Goal: Task Accomplishment & Management: Complete application form

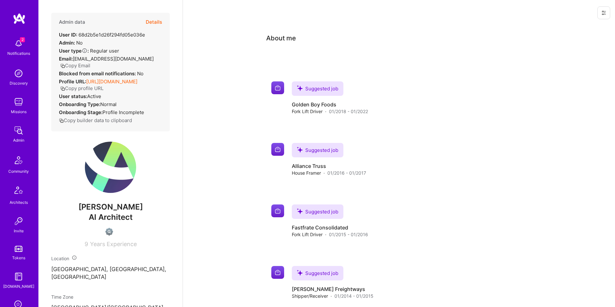
scroll to position [18, 0]
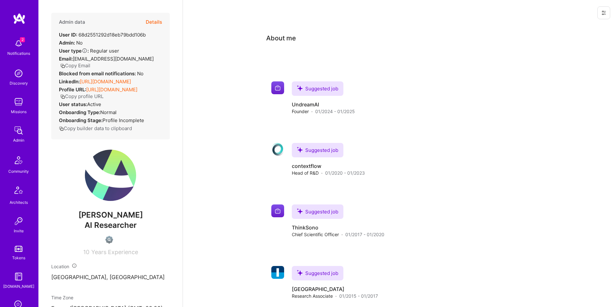
click at [561, 45] on div "About me Suggested job Suggested job UndreamAI Founder · 01/2024 - 01/2025 Sugg…" at bounding box center [399, 206] width 432 height 361
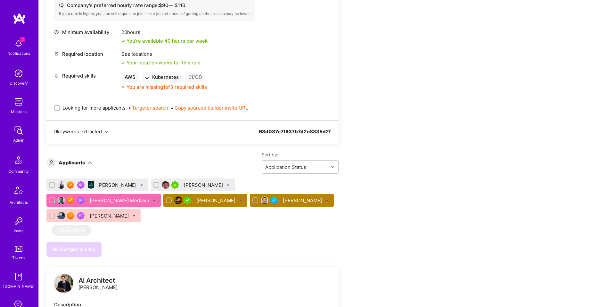
scroll to position [294, 0]
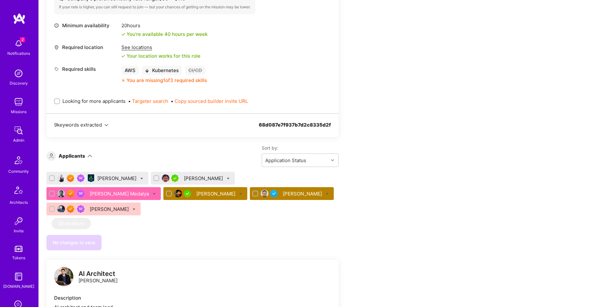
click at [196, 194] on div "[PERSON_NAME]" at bounding box center [216, 193] width 40 height 7
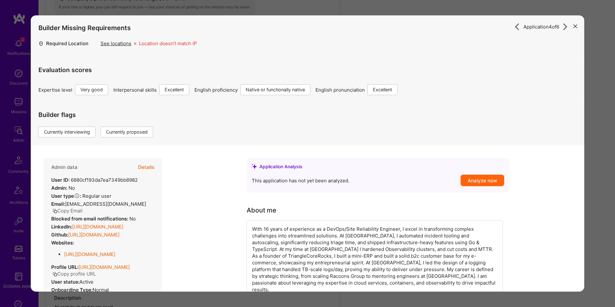
click at [144, 162] on button "Details" at bounding box center [146, 167] width 16 height 19
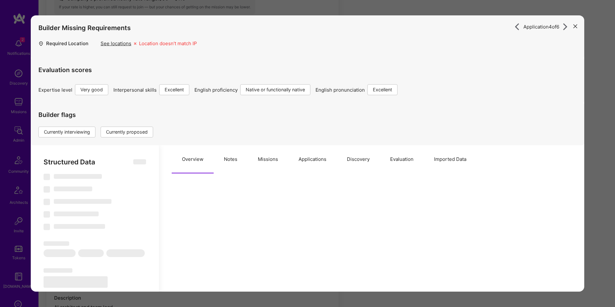
click at [260, 160] on button "Missions" at bounding box center [268, 159] width 41 height 28
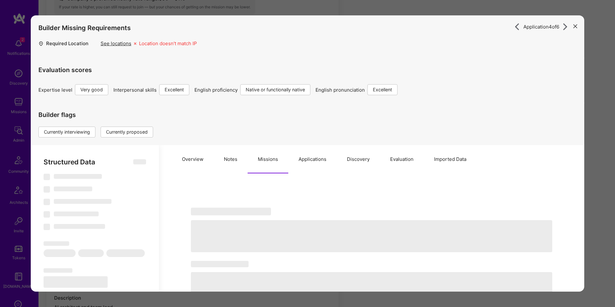
select select "Right Now"
select select "5"
select select "7"
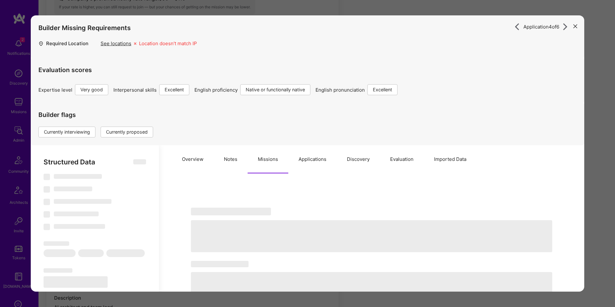
select select "DE"
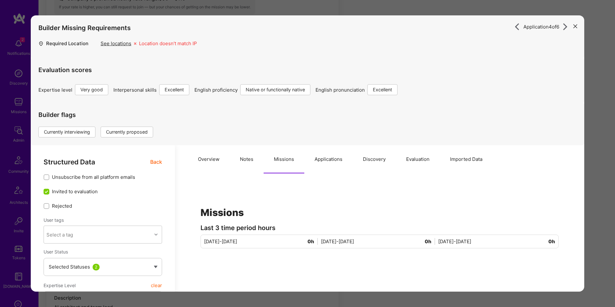
click at [221, 160] on button "Overview" at bounding box center [209, 159] width 42 height 28
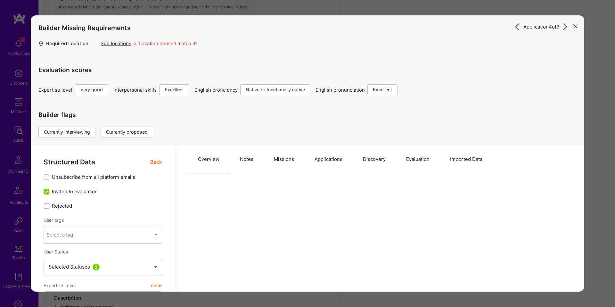
click at [339, 155] on button "Applications" at bounding box center [328, 159] width 48 height 28
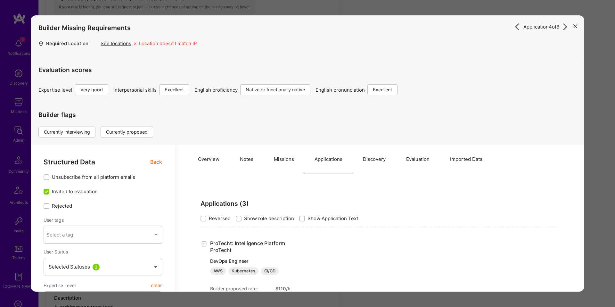
click at [228, 159] on button "Overview" at bounding box center [209, 159] width 42 height 28
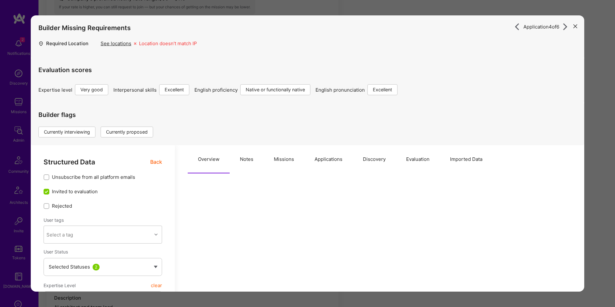
type textarea "x"
click at [0, 125] on div "Application 4 of 6 Builder Missing Requirements Required Location See locations…" at bounding box center [307, 153] width 615 height 307
